Goal: Information Seeking & Learning: Learn about a topic

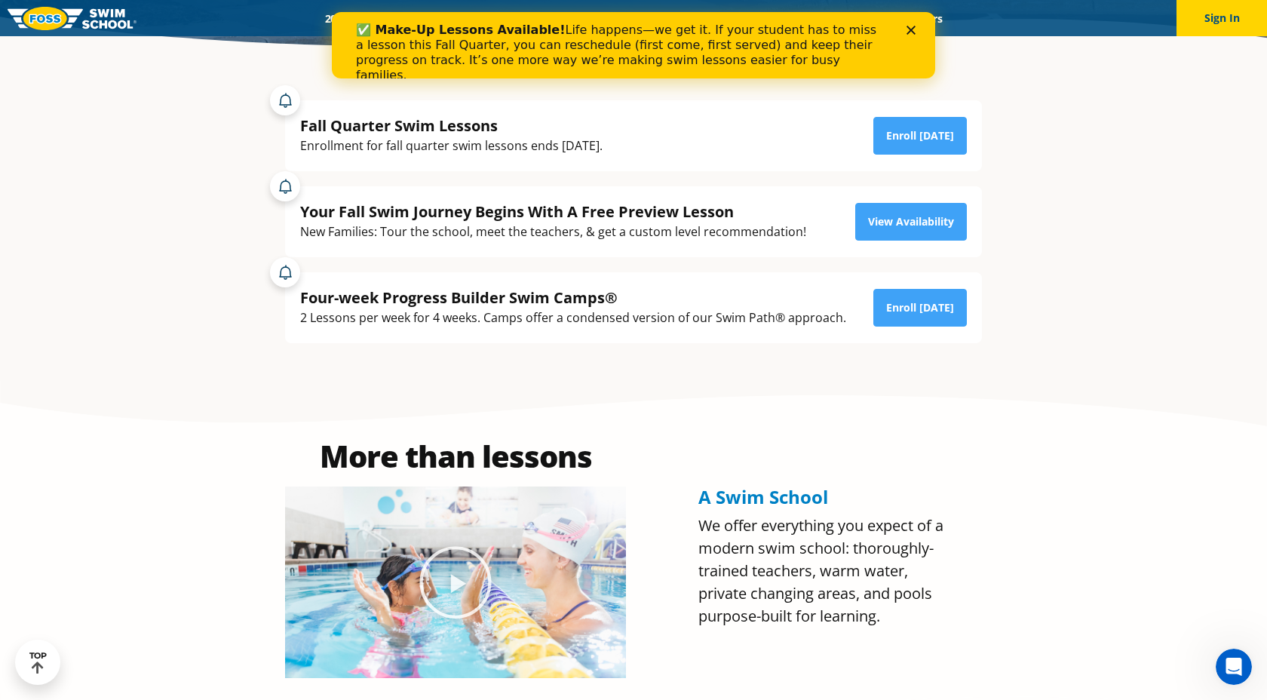
click at [910, 26] on icon "Close" at bounding box center [911, 30] width 9 height 9
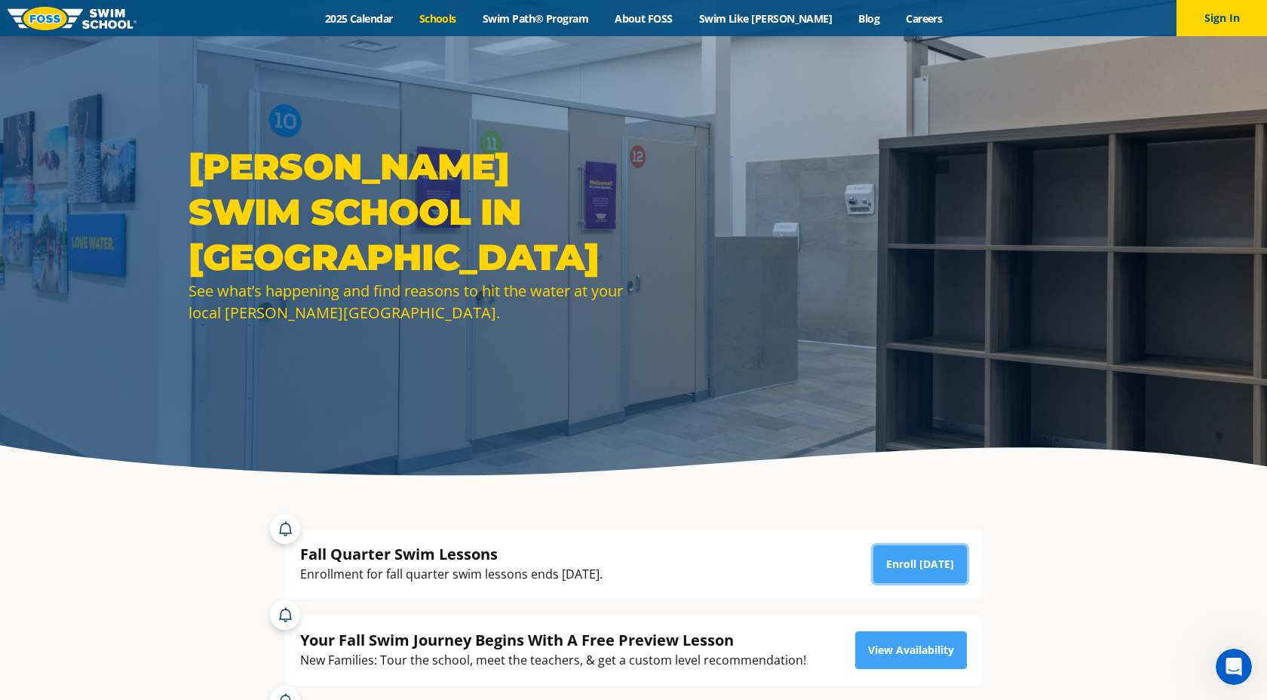
scroll to position [9, 0]
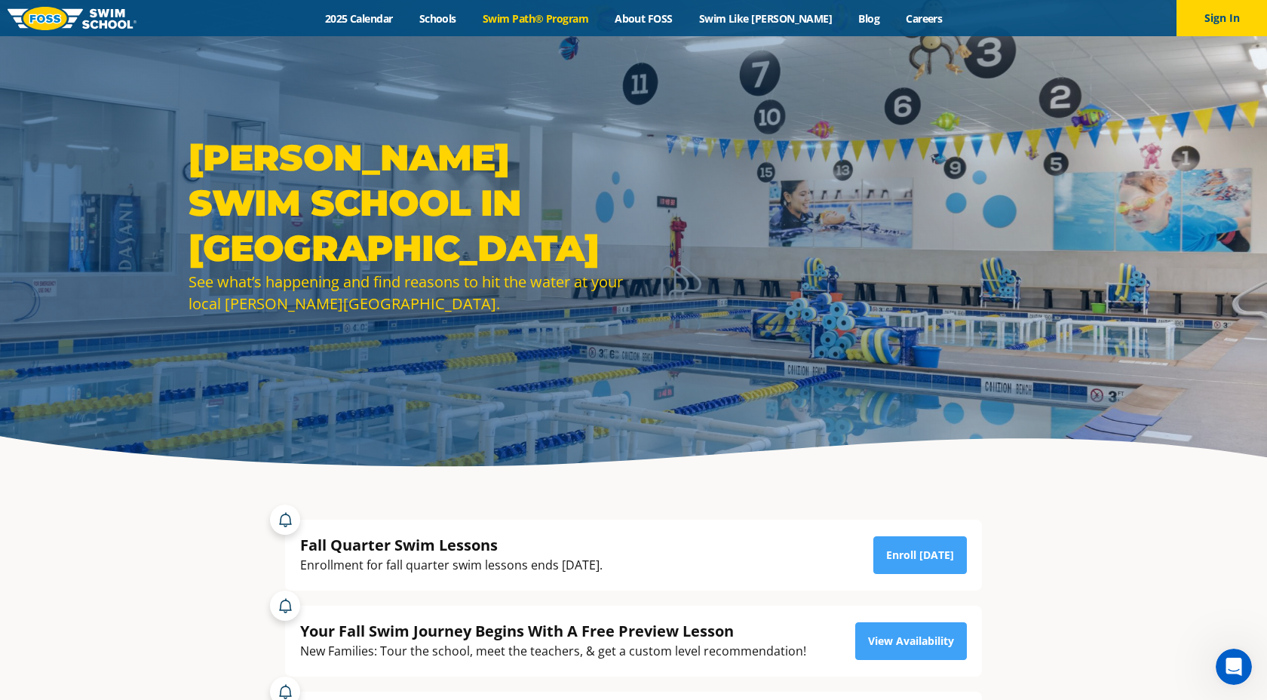
click at [558, 21] on link "Swim Path® Program" at bounding box center [535, 18] width 132 height 14
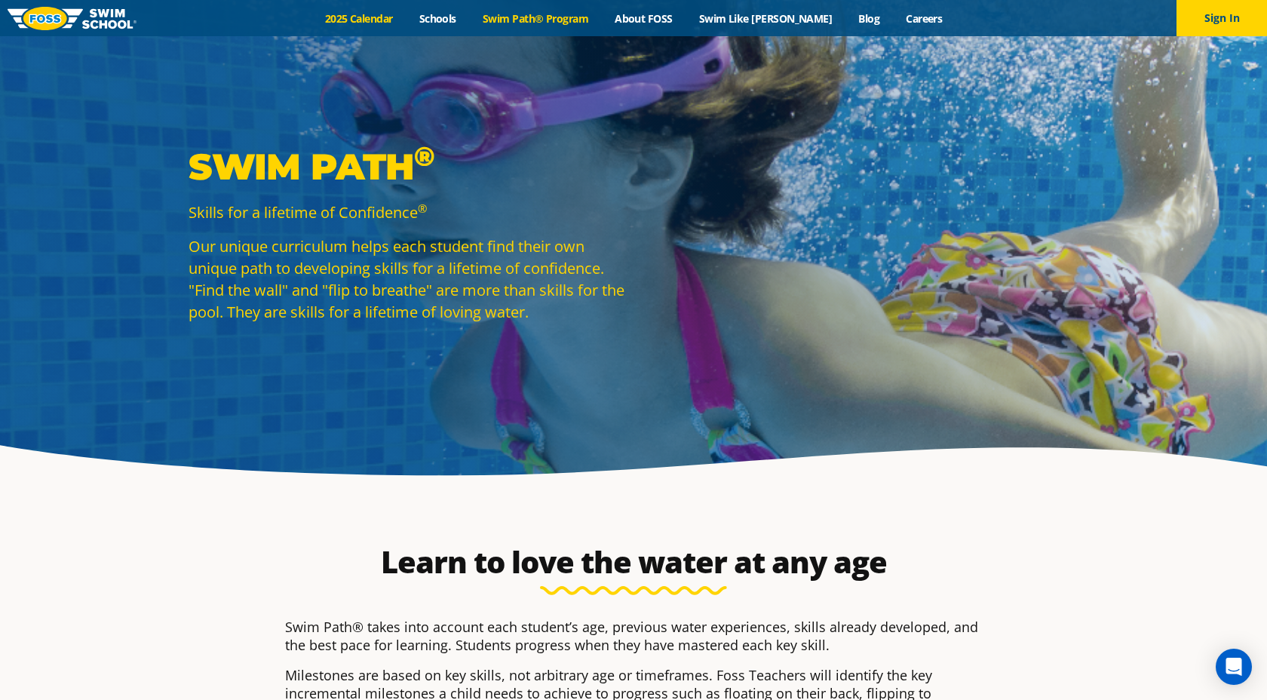
drag, startPoint x: 356, startPoint y: 5, endPoint x: 376, endPoint y: 21, distance: 26.3
click at [356, 5] on div "Menu 2025 Calendar Schools Swim Path® Program About [PERSON_NAME] Swim Like [PE…" at bounding box center [633, 18] width 1267 height 36
click at [376, 21] on link "2025 Calendar" at bounding box center [359, 18] width 94 height 14
